Goal: Transaction & Acquisition: Purchase product/service

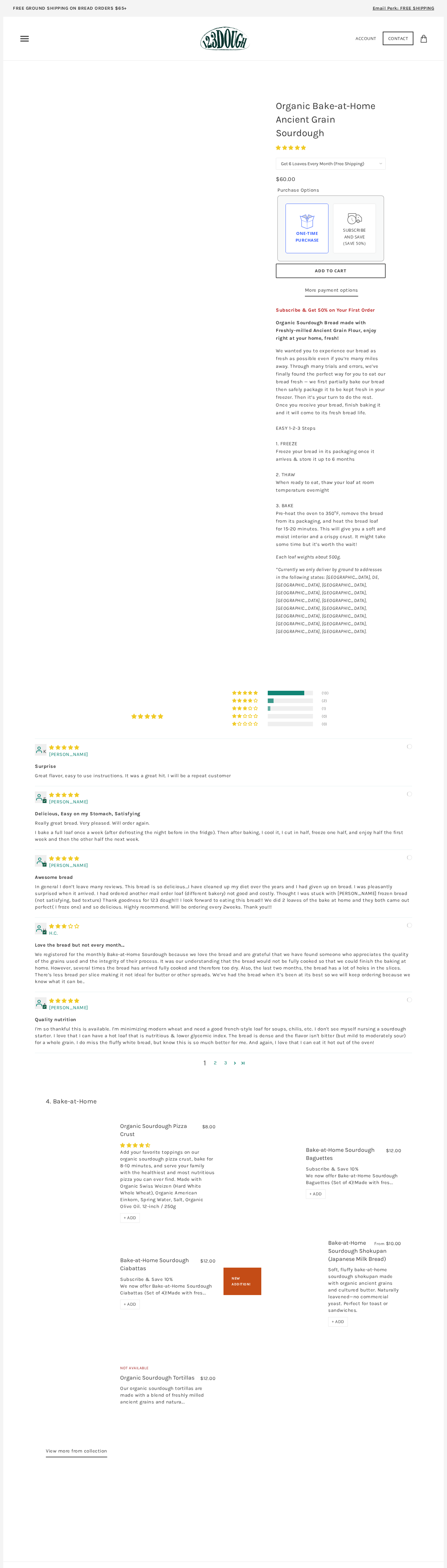
select select "Get 6 Loaves Every Month (Free Shipping)"
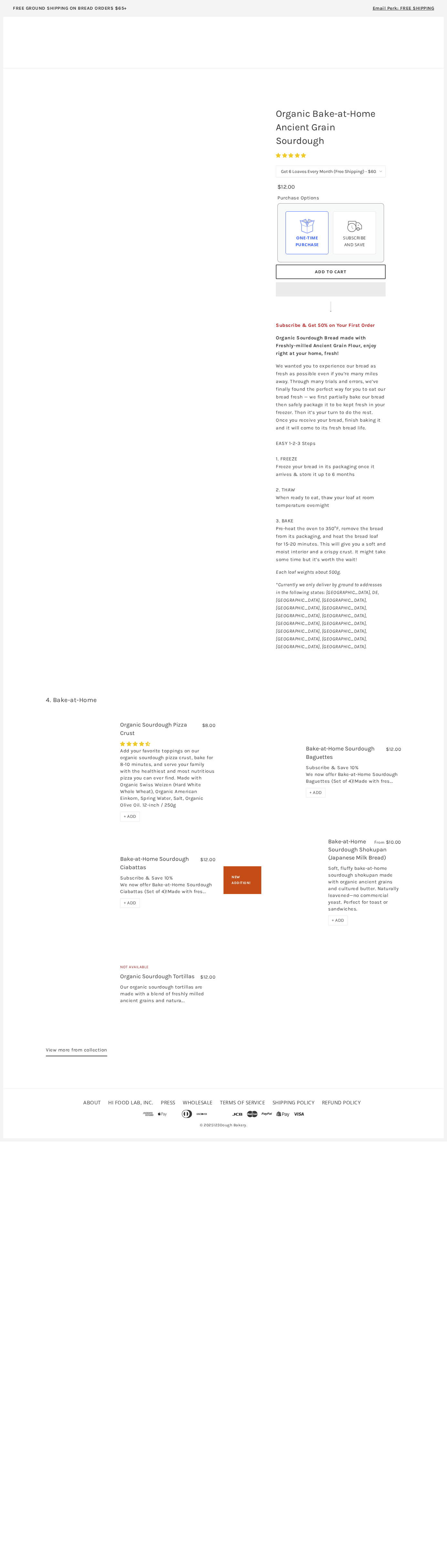
select select "Get 6 Loaves Every Month (Free Shipping)"
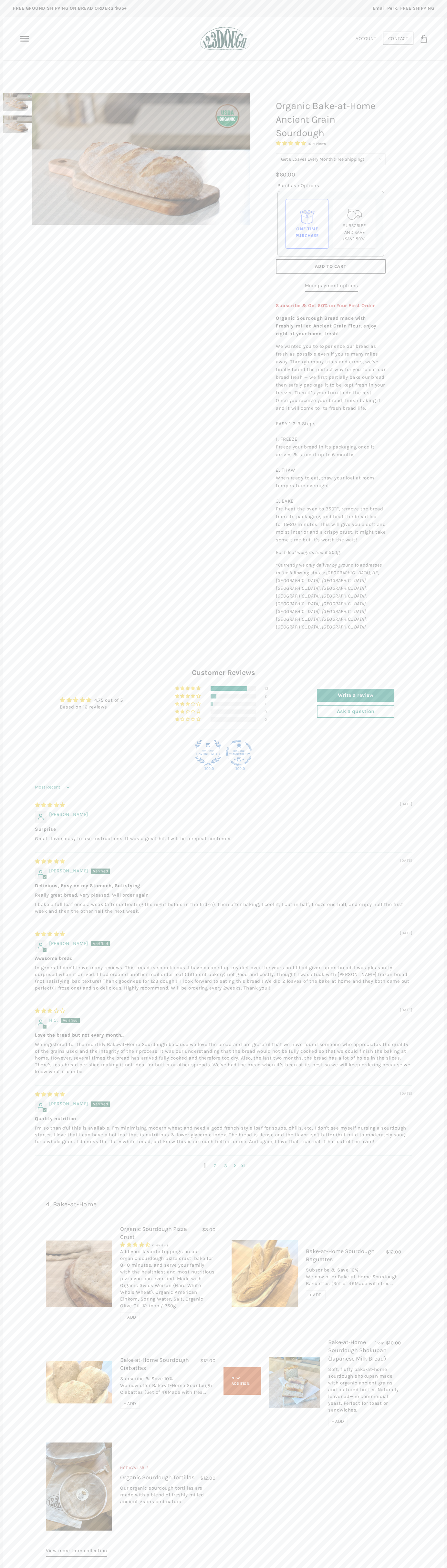
click at [331, 266] on span "Add to Cart" at bounding box center [330, 266] width 31 height 6
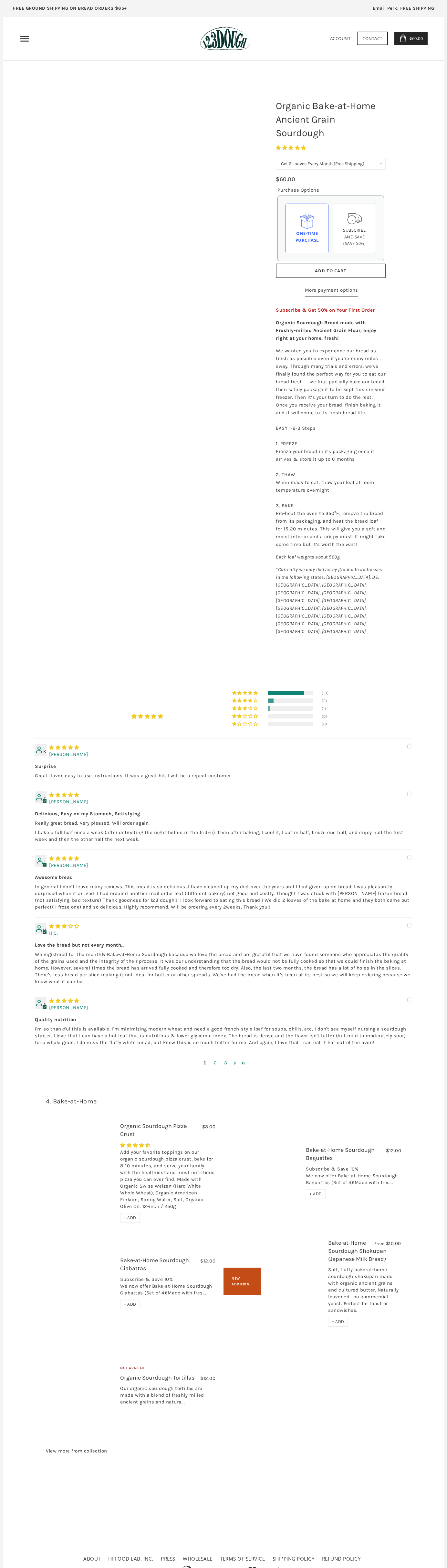
select select "Get 6 Loaves Every Month (Free Shipping)"
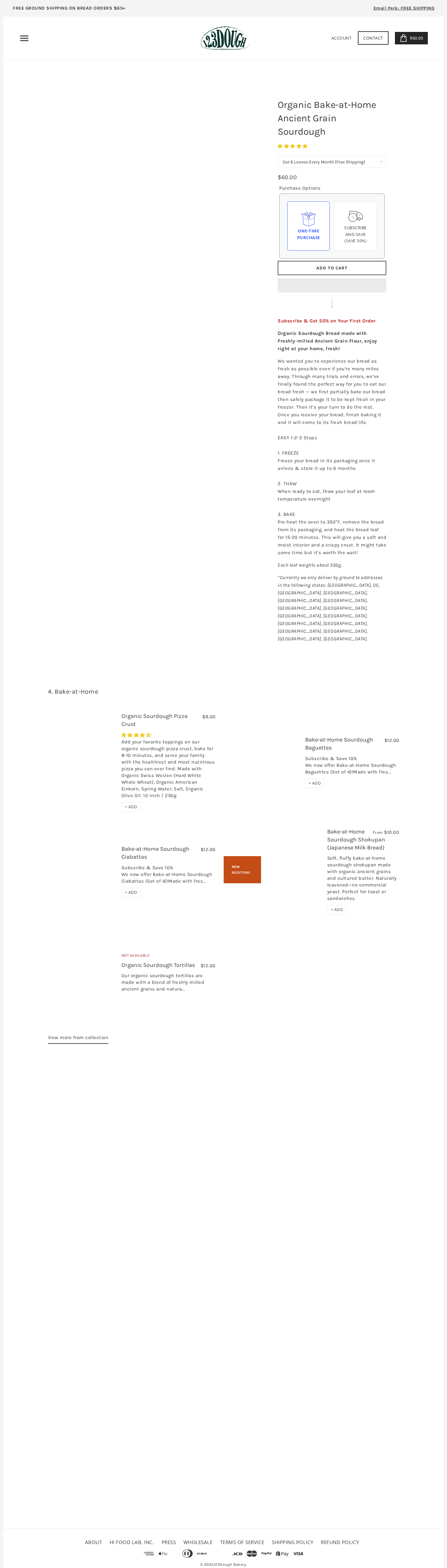
select select "Get 6 Loaves Every Month (Free Shipping)"
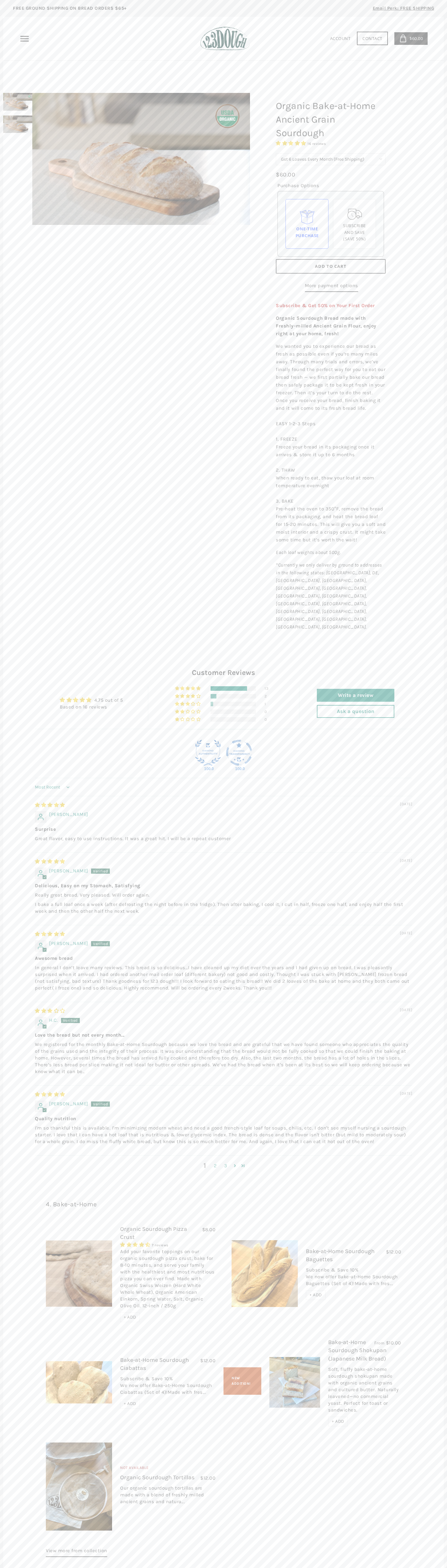
click at [403, 38] on icon at bounding box center [403, 38] width 8 height 8
